Goal: Information Seeking & Learning: Learn about a topic

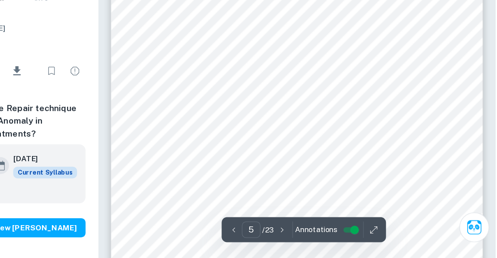
scroll to position [1774, 0]
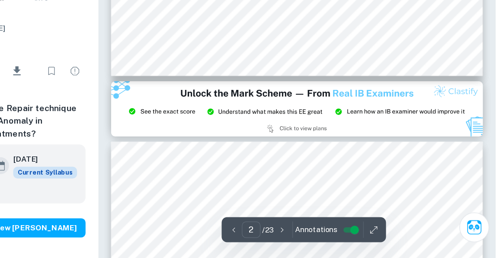
type input "3"
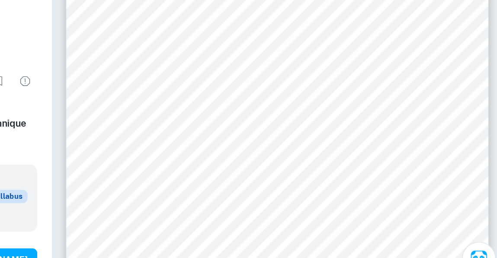
scroll to position [1024, 0]
